Goal: Find specific page/section: Find specific page/section

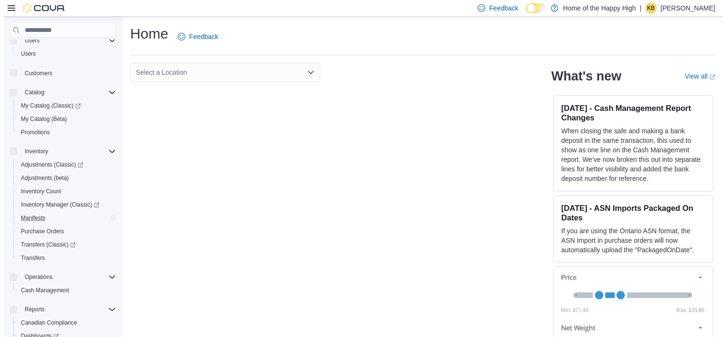
scroll to position [57, 0]
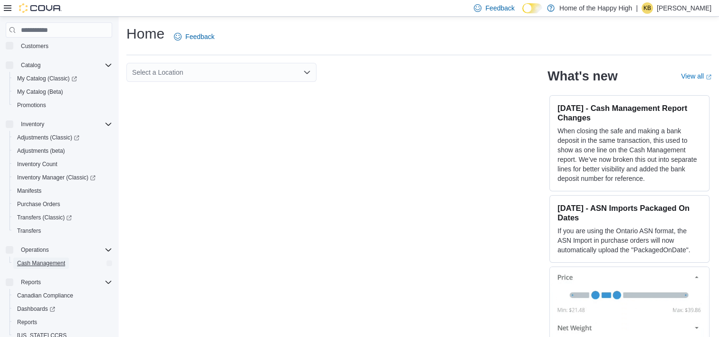
click at [54, 264] on span "Cash Management" at bounding box center [41, 263] width 48 height 8
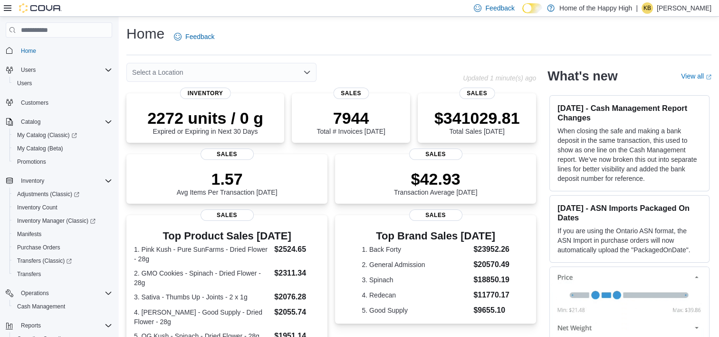
scroll to position [53, 0]
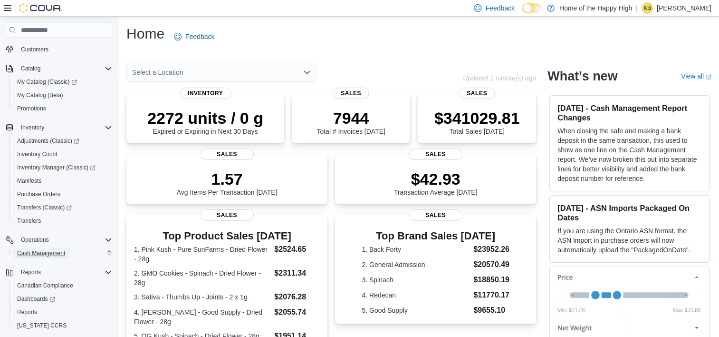
click at [50, 253] on span "Cash Management" at bounding box center [41, 253] width 48 height 8
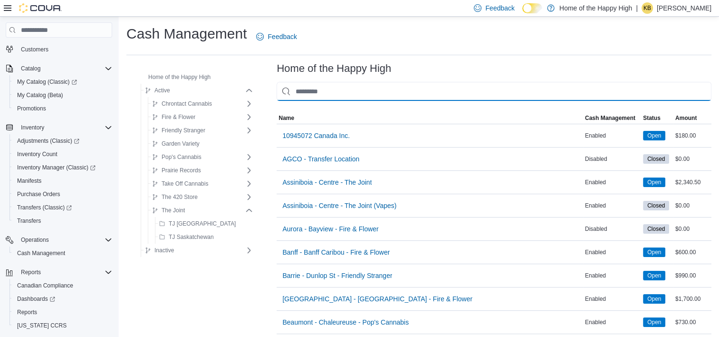
click at [343, 87] on input "This is a search bar. As you type, the results lower in the page will automatic…" at bounding box center [494, 91] width 435 height 19
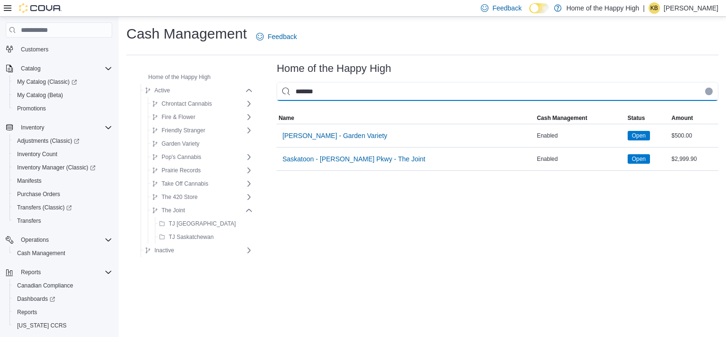
type input "*******"
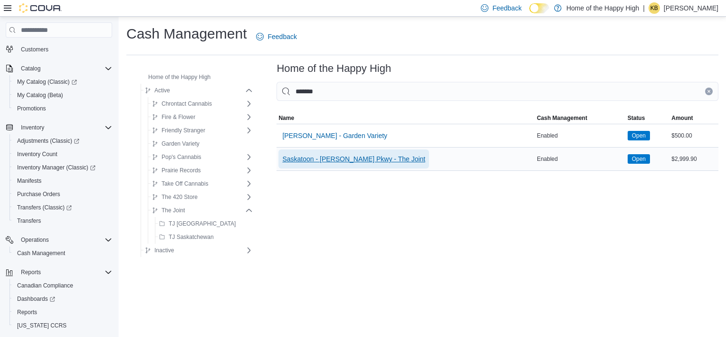
click at [358, 156] on span "Saskatoon - Meadows Pkwy - The Joint" at bounding box center [353, 159] width 143 height 10
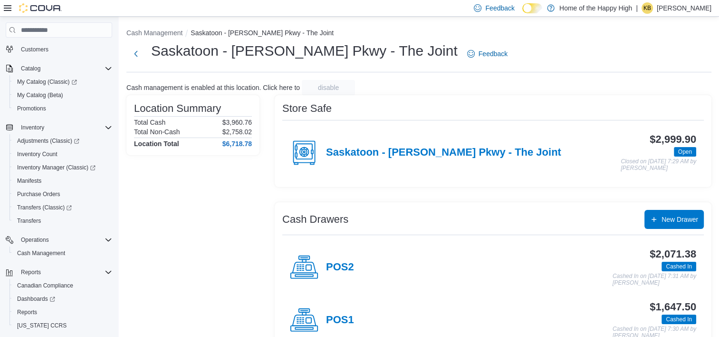
scroll to position [24, 0]
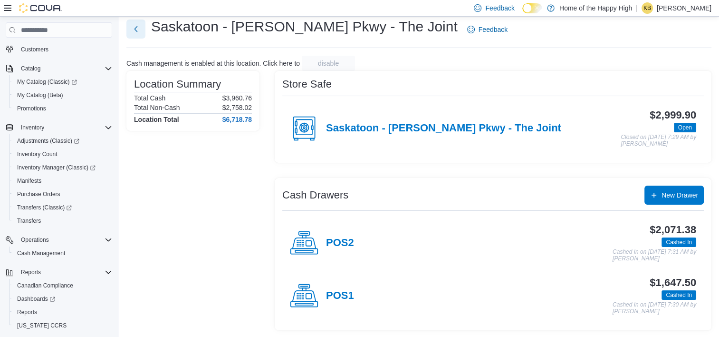
click at [133, 33] on button "Next" at bounding box center [135, 28] width 19 height 19
